Goal: Transaction & Acquisition: Purchase product/service

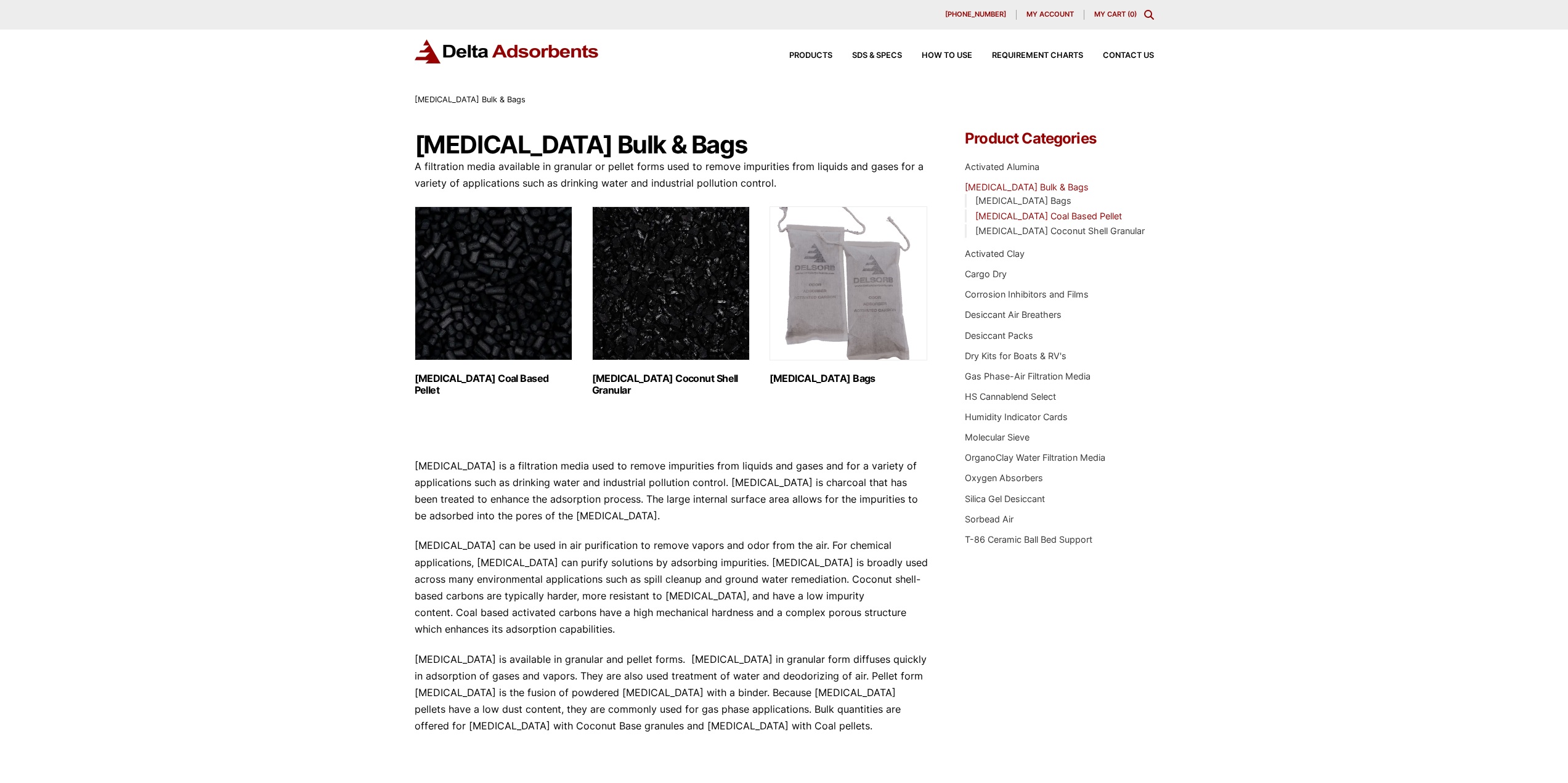
click at [1112, 216] on link "[MEDICAL_DATA] Coal Based Pellet" at bounding box center [1049, 216] width 146 height 11
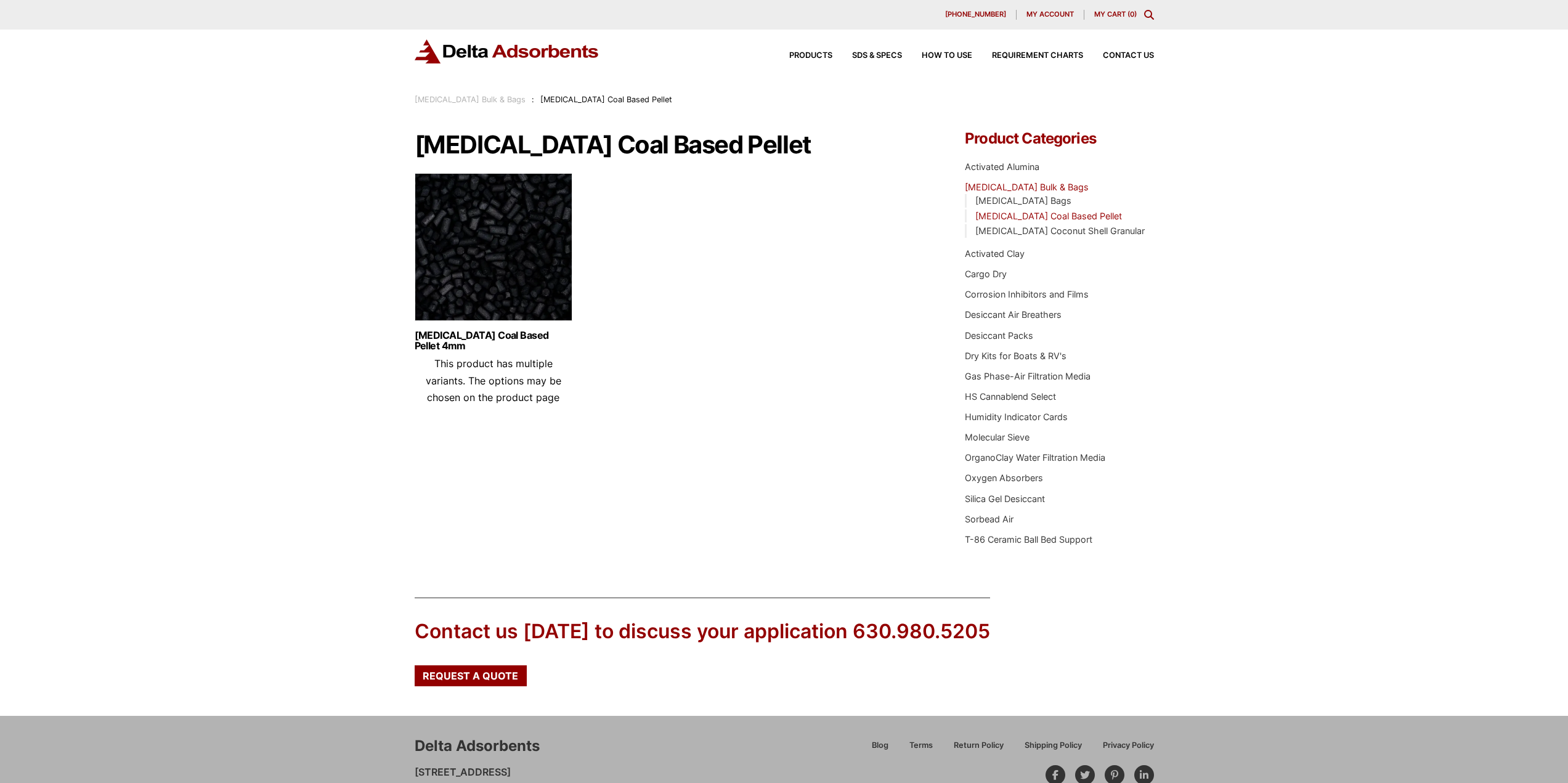
click at [492, 296] on img at bounding box center [493, 250] width 158 height 154
